Goal: Find contact information: Obtain details needed to contact an individual or organization

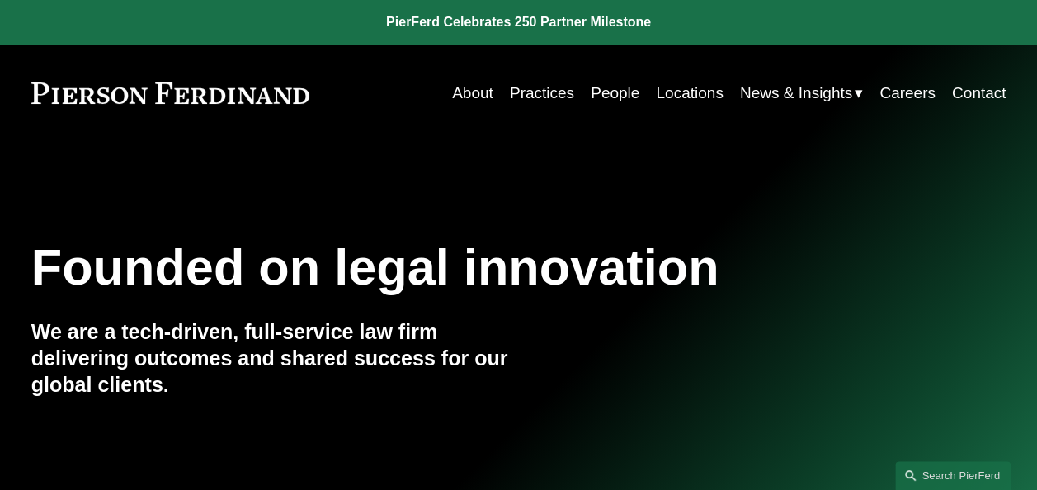
click at [607, 86] on link "People" at bounding box center [615, 93] width 49 height 31
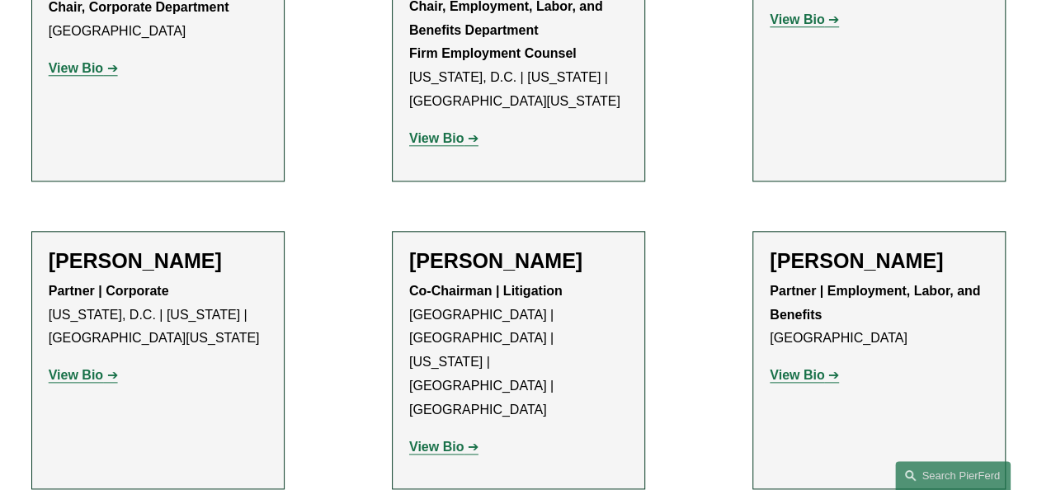
scroll to position [6932, 0]
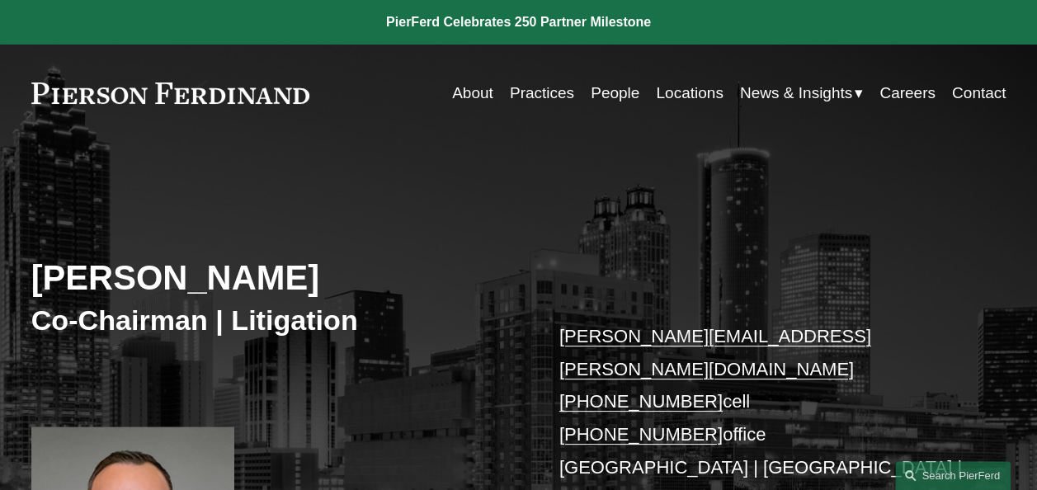
click at [389, 238] on div "Joel M. Ferdinand Co-Chairman | Litigation joel.ferdinand@pierferd.com +1.404.6…" at bounding box center [518, 429] width 1037 height 513
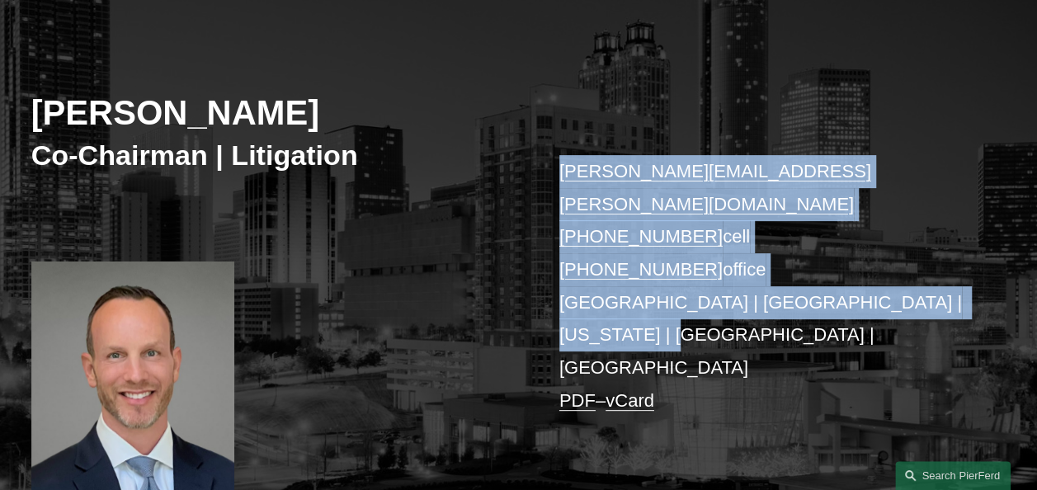
drag, startPoint x: 548, startPoint y: 170, endPoint x: 891, endPoint y: 300, distance: 367.2
click at [891, 300] on div "Joel M. Ferdinand Co-Chairman | Litigation joel.ferdinand@pierferd.com +1.404.6…" at bounding box center [518, 264] width 1037 height 513
copy p "joel.ferdinand@pierferd.com +1.404.640.6952 cell +1.770.759.2254 office Atlanta…"
